Goal: Task Accomplishment & Management: Use online tool/utility

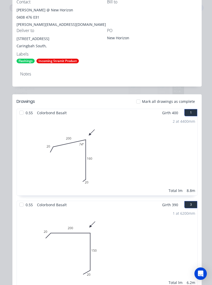
scroll to position [133, 0]
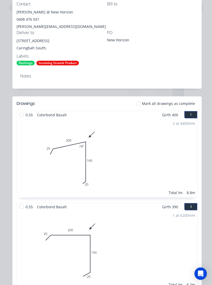
click at [20, 114] on div at bounding box center [21, 114] width 10 height 10
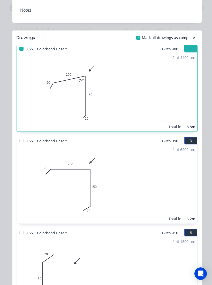
click at [21, 140] on div at bounding box center [21, 141] width 10 height 10
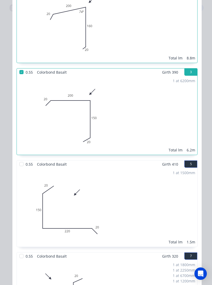
click at [21, 162] on div at bounding box center [21, 164] width 10 height 10
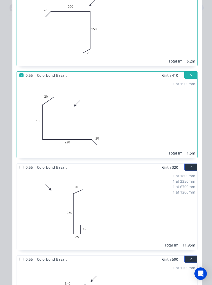
scroll to position [358, 0]
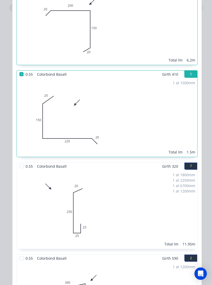
click at [19, 166] on div at bounding box center [21, 166] width 10 height 10
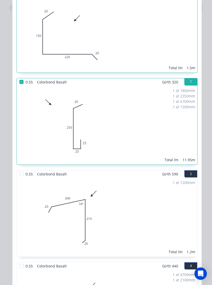
click at [21, 174] on div at bounding box center [21, 174] width 10 height 10
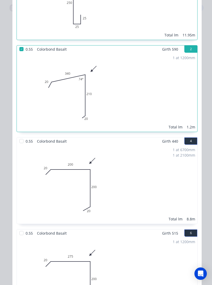
scroll to position [565, 0]
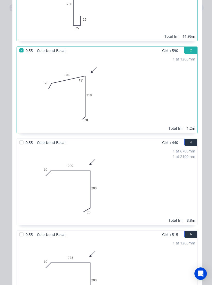
click at [22, 144] on div at bounding box center [21, 142] width 10 height 10
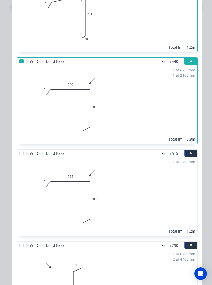
scroll to position [646, 0]
click at [21, 156] on div at bounding box center [21, 153] width 10 height 10
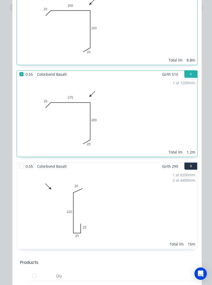
click at [19, 166] on div at bounding box center [21, 166] width 10 height 10
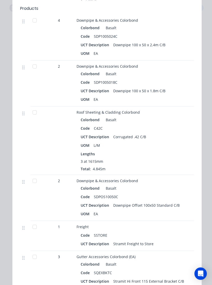
scroll to position [1060, 0]
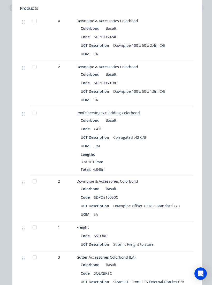
click at [33, 113] on div at bounding box center [34, 113] width 10 height 10
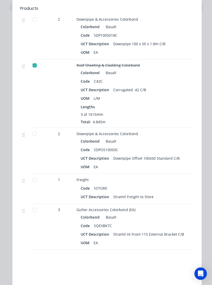
scroll to position [1113, 0]
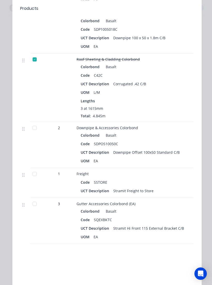
click at [33, 129] on div at bounding box center [34, 128] width 10 height 10
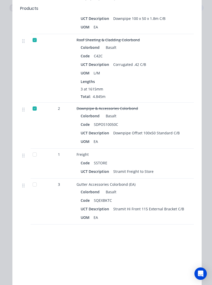
scroll to position [1136, 0]
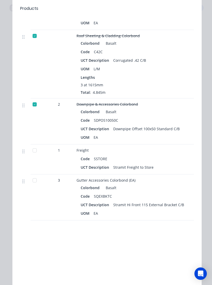
click at [37, 150] on div at bounding box center [34, 150] width 10 height 10
click at [34, 181] on div at bounding box center [34, 180] width 10 height 10
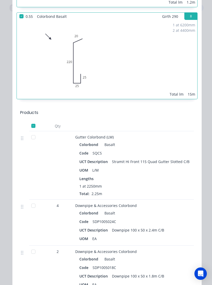
scroll to position [874, 0]
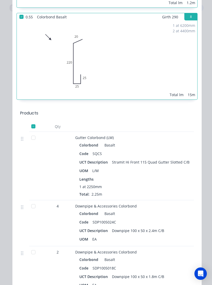
click at [33, 138] on div at bounding box center [33, 137] width 10 height 10
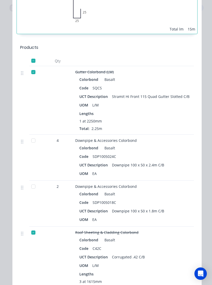
scroll to position [940, 0]
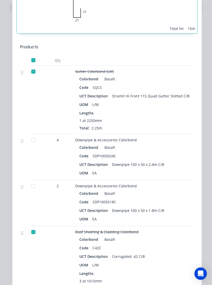
click at [33, 141] on div at bounding box center [33, 140] width 10 height 10
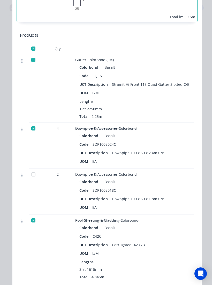
scroll to position [955, 0]
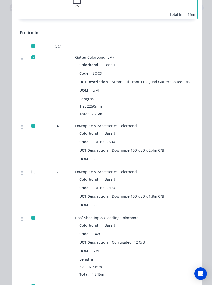
click at [35, 171] on div at bounding box center [33, 172] width 10 height 10
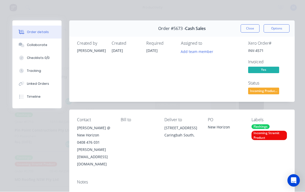
scroll to position [0, 0]
click at [211, 30] on button "Close" at bounding box center [249, 29] width 19 height 8
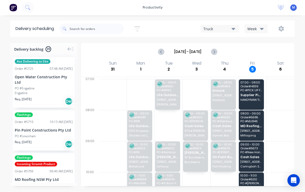
click at [211, 146] on div "09:00 - 10:00 Order # 5673 PO # New Horizon Cash Sales [STREET_ADDRESS]" at bounding box center [251, 156] width 25 height 30
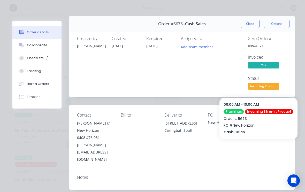
scroll to position [5, 0]
